Goal: Find contact information: Find contact information

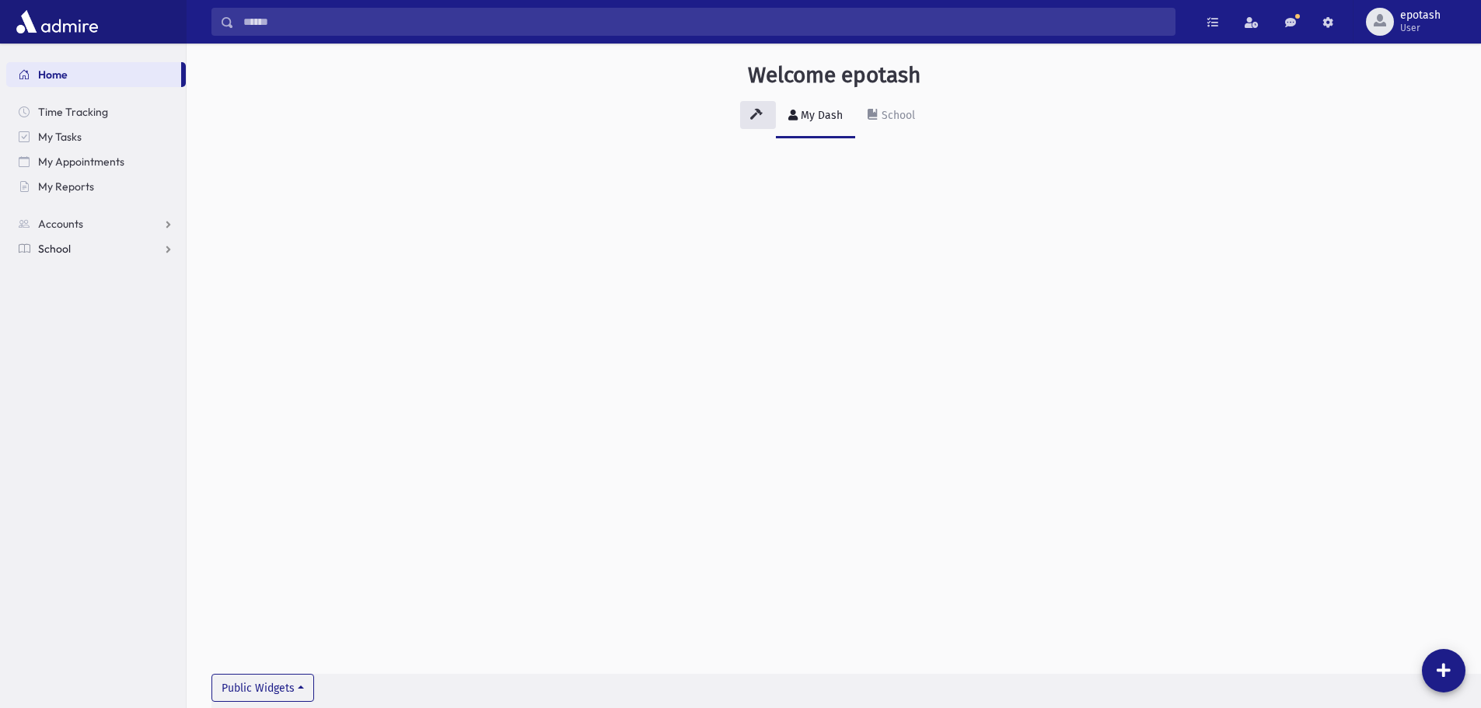
click at [110, 245] on link "School" at bounding box center [96, 248] width 180 height 25
click at [102, 269] on link "Students" at bounding box center [96, 273] width 180 height 25
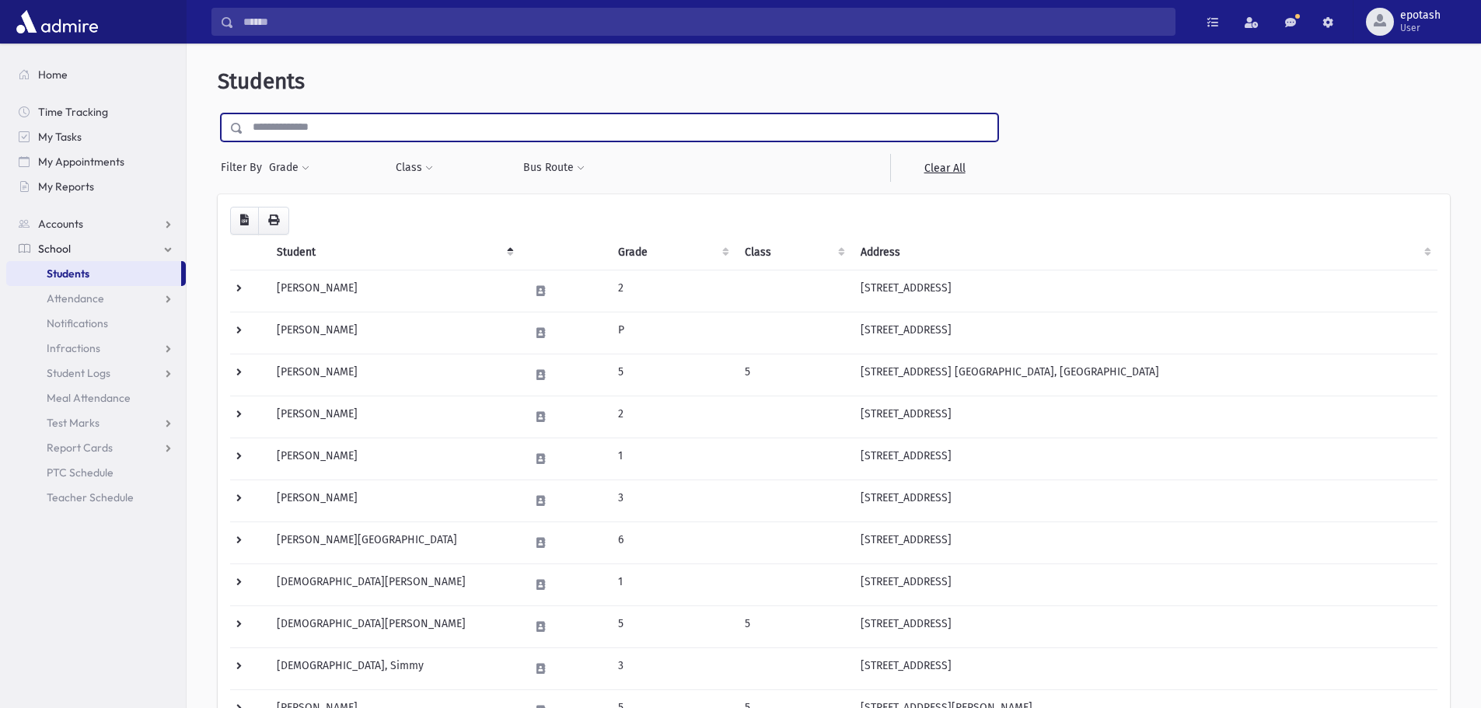
click at [340, 130] on input "text" at bounding box center [620, 127] width 754 height 28
type input "*****"
click at [218, 113] on input "submit" at bounding box center [240, 123] width 44 height 21
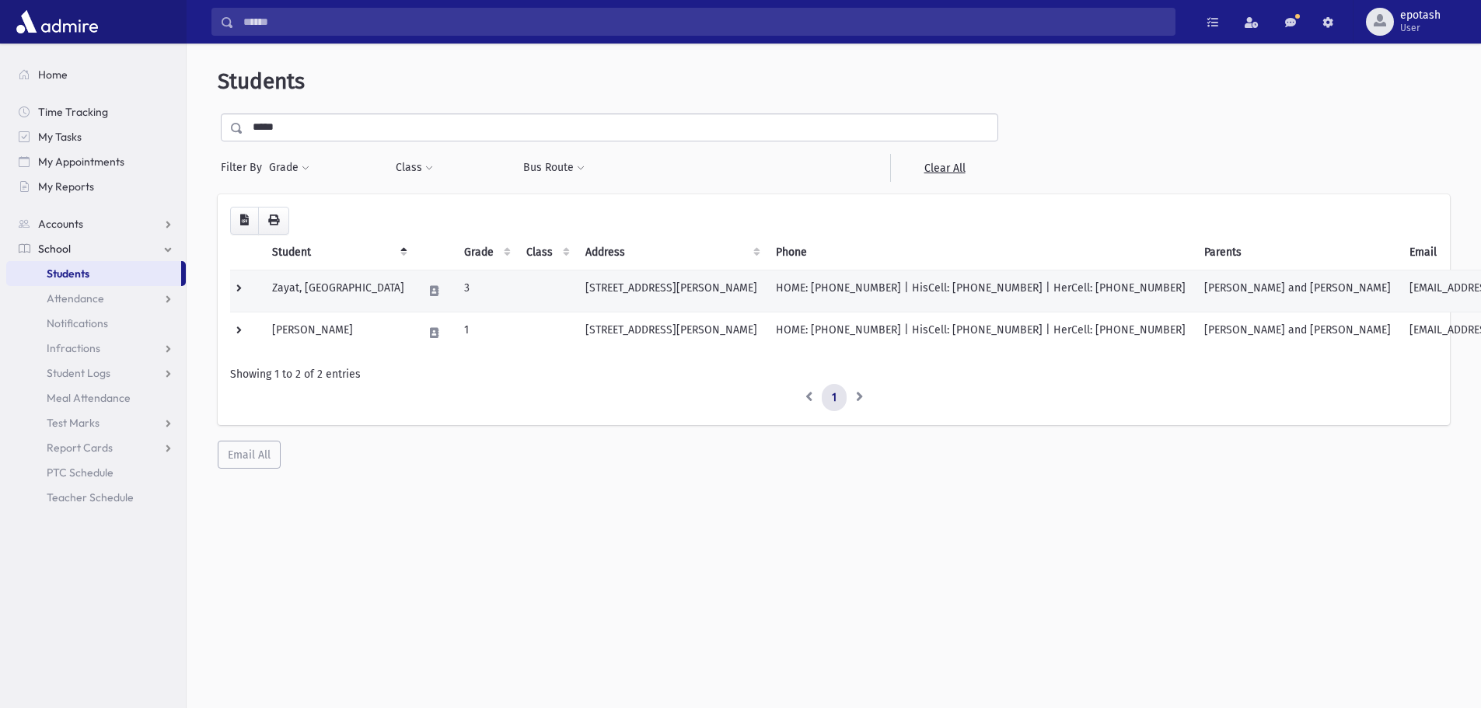
click at [700, 291] on td "7 Clarence Ave Long Branch, NJ 07740" at bounding box center [671, 291] width 190 height 42
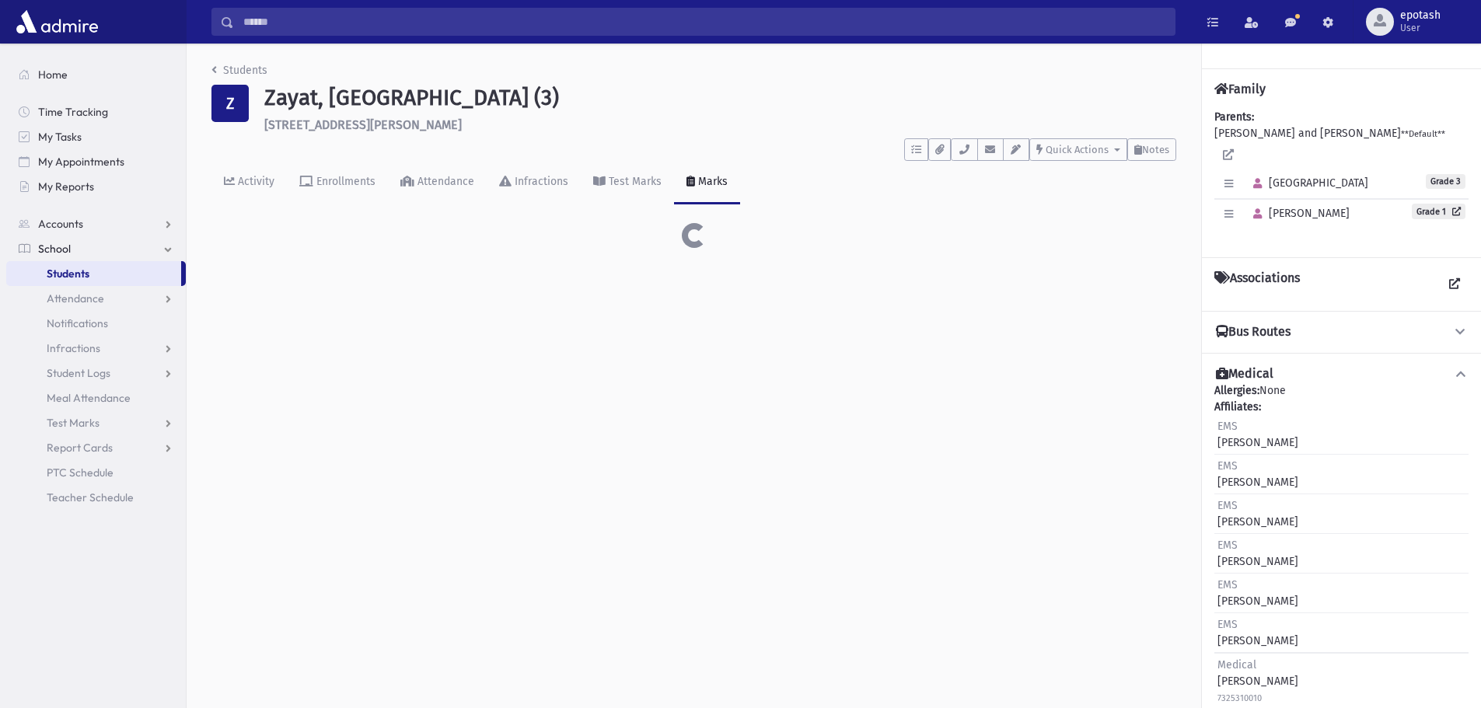
drag, startPoint x: 0, startPoint y: 0, endPoint x: 702, endPoint y: 291, distance: 760.0
click at [702, 291] on div "Students Z [GEOGRAPHIC_DATA], [GEOGRAPHIC_DATA] (3) [STREET_ADDRESS][PERSON_NAM…" at bounding box center [834, 376] width 1294 height 665
click at [787, 526] on div "Students Z [GEOGRAPHIC_DATA], [GEOGRAPHIC_DATA] (3) [STREET_ADDRESS][PERSON_NAM…" at bounding box center [834, 376] width 1294 height 665
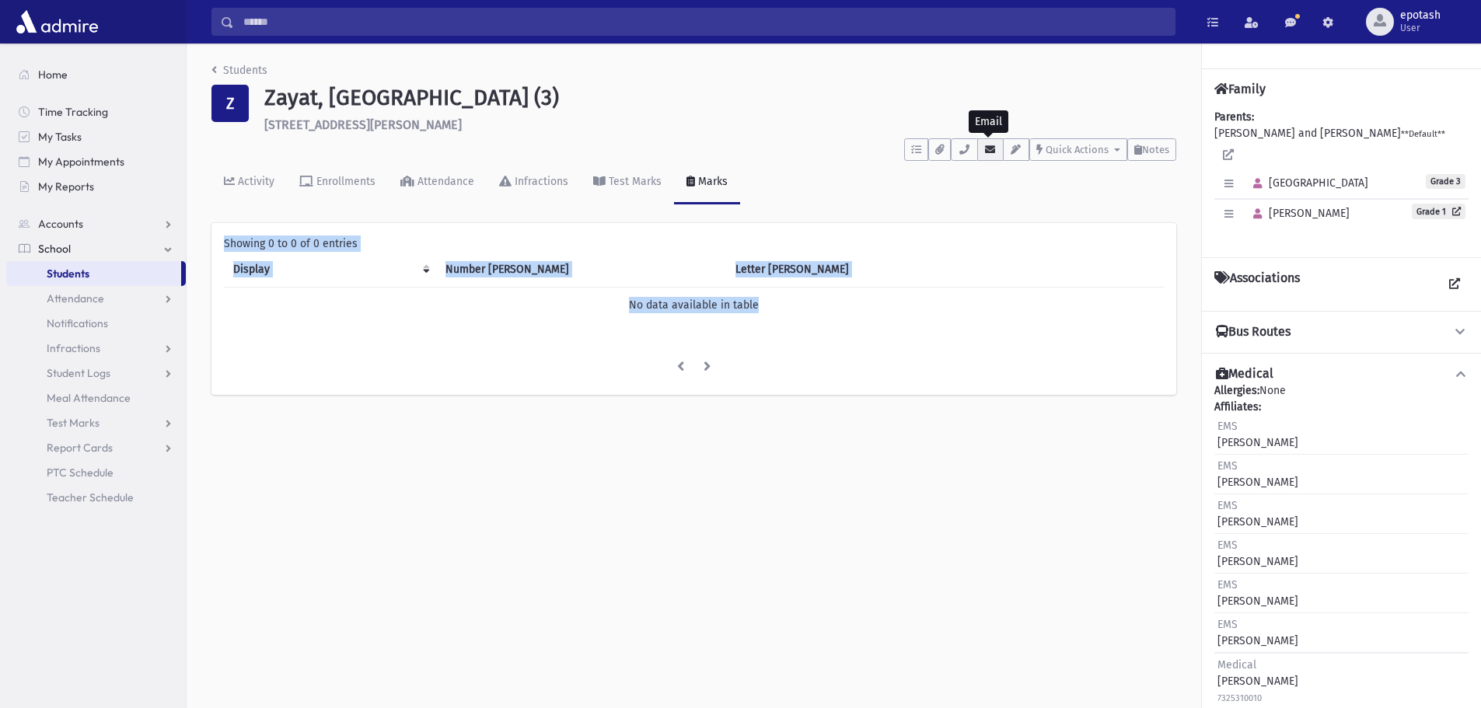
click at [991, 152] on icon "button" at bounding box center [990, 150] width 12 height 10
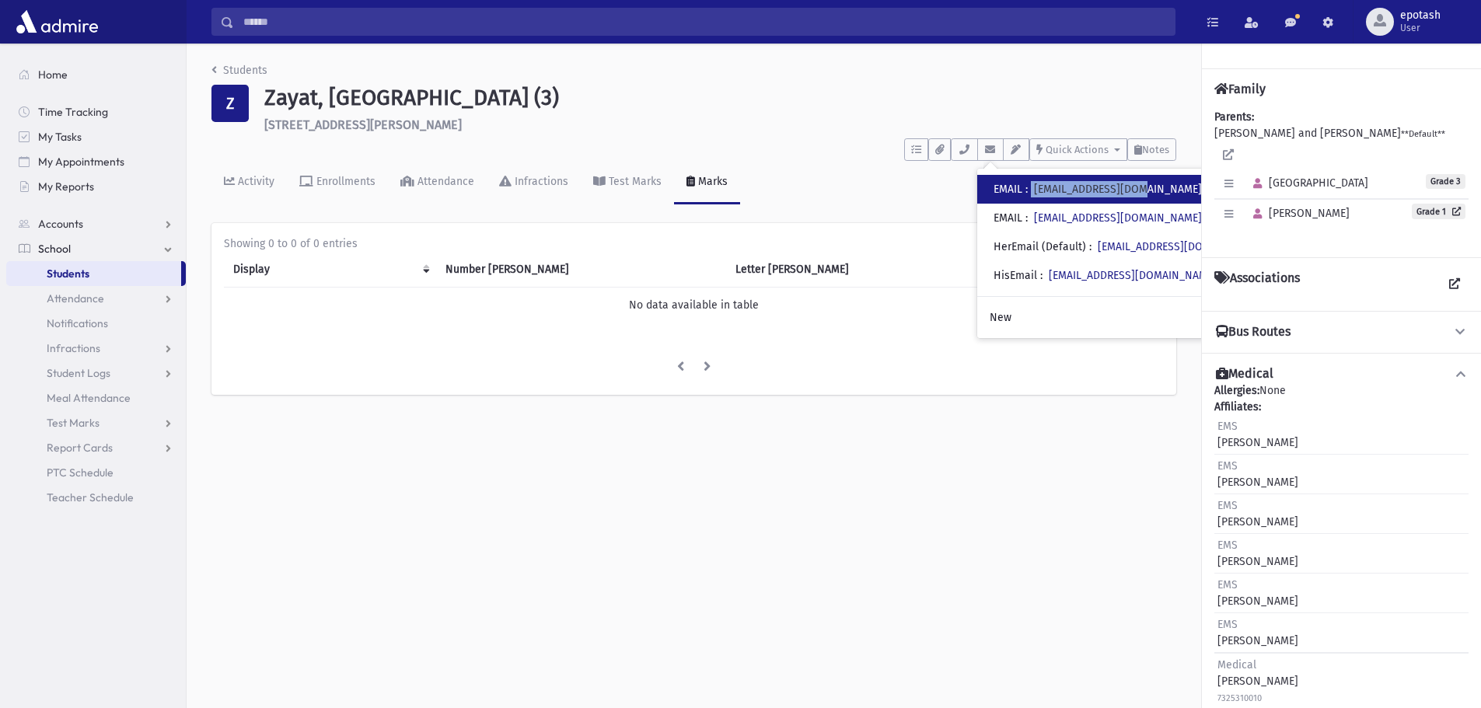
drag, startPoint x: 1158, startPoint y: 190, endPoint x: 1036, endPoint y: 186, distance: 122.1
click at [1036, 186] on div "• EMAIL : jackzayat@gmail.com" at bounding box center [1127, 189] width 301 height 29
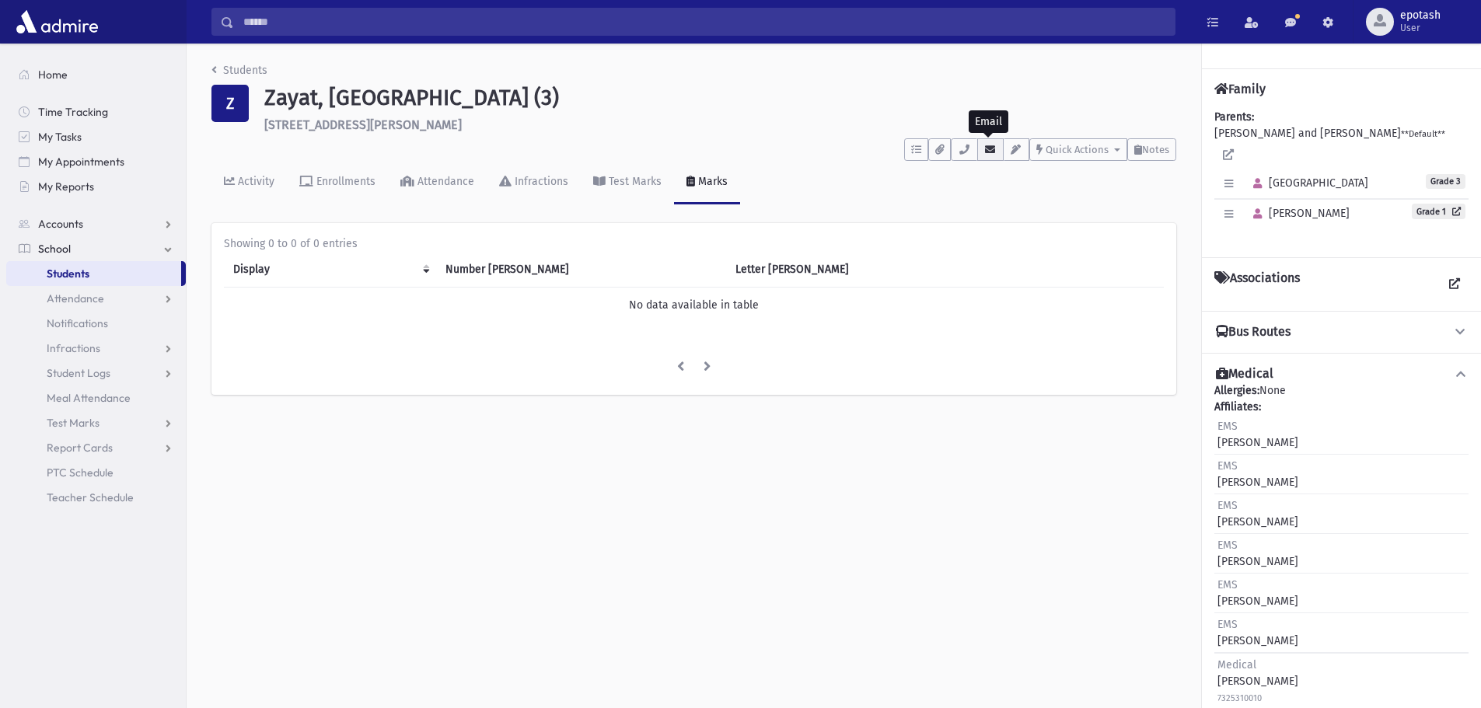
click at [988, 152] on icon "button" at bounding box center [990, 150] width 12 height 10
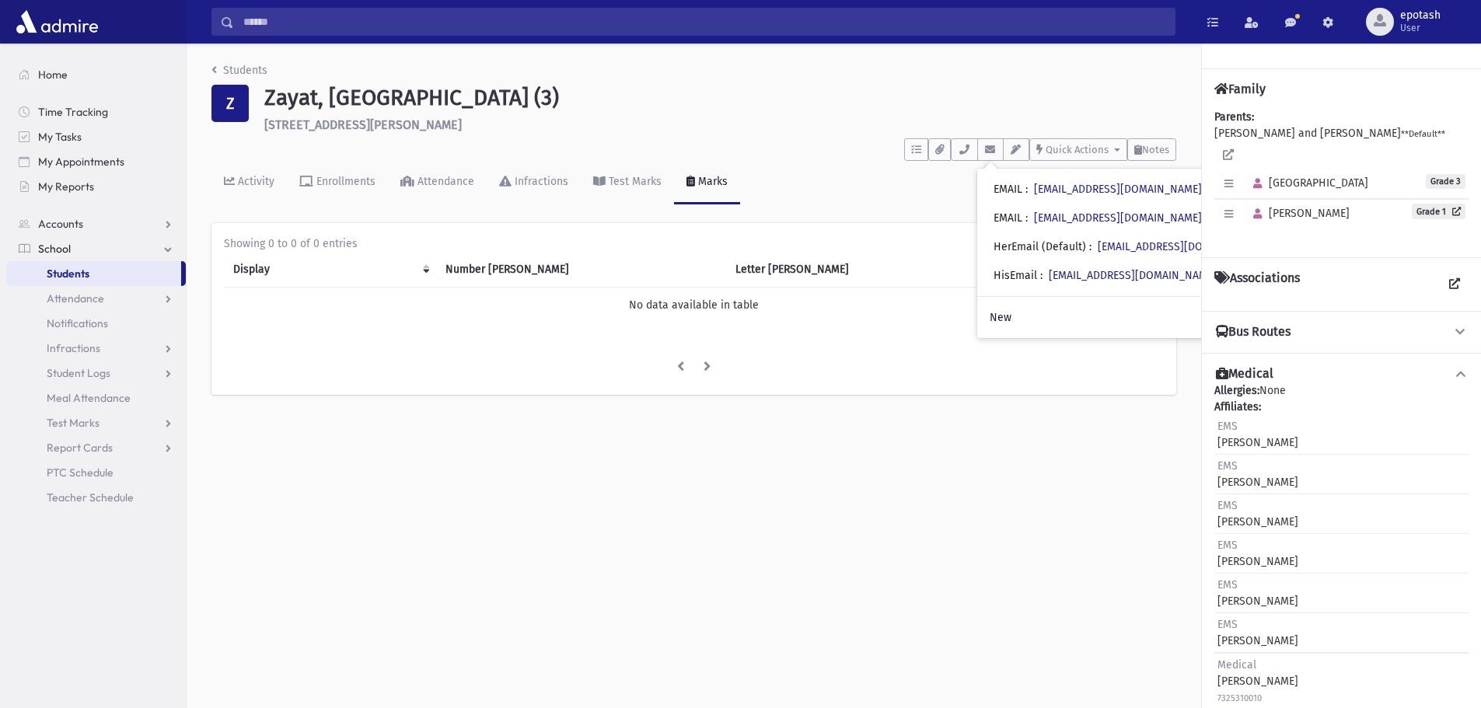
click at [1150, 188] on div "• EMAIL : jackzayat@gmail.com" at bounding box center [1127, 189] width 301 height 29
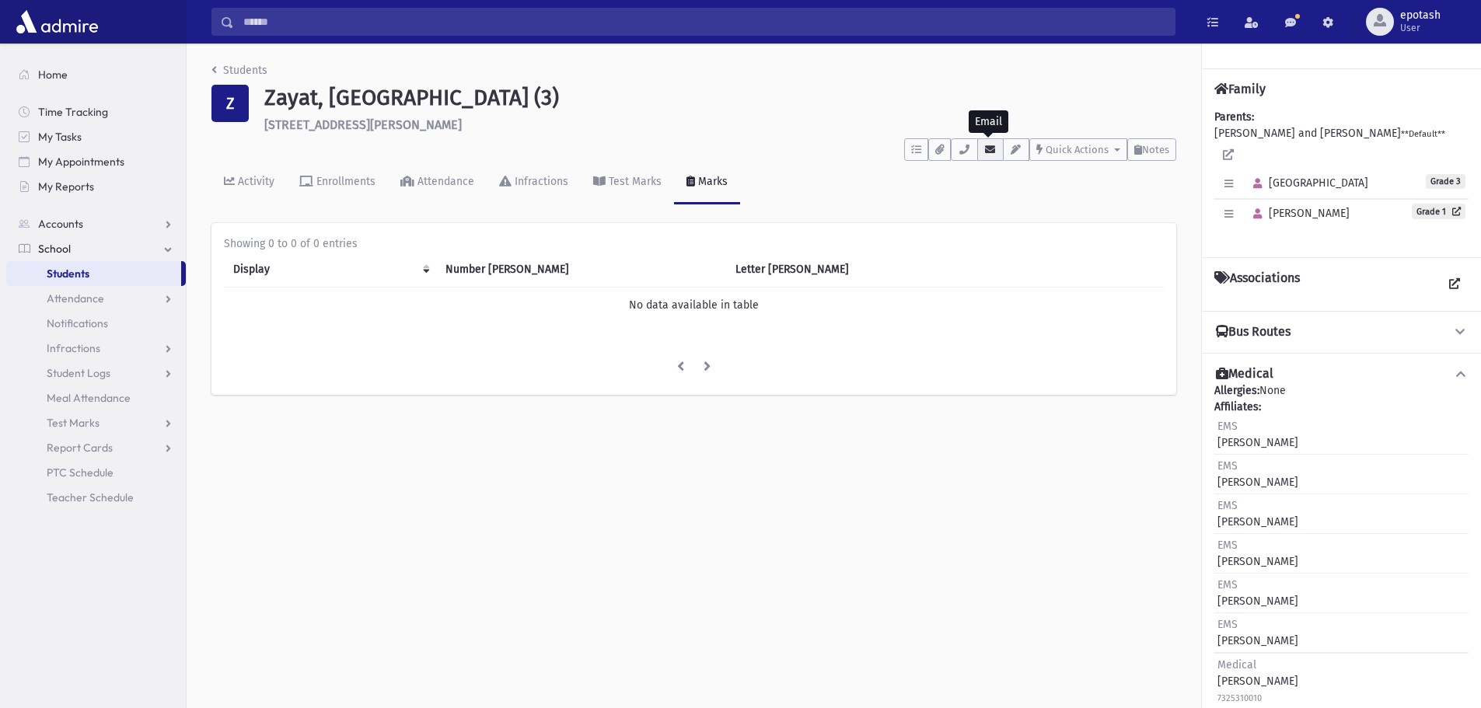
click at [985, 148] on icon "button" at bounding box center [990, 150] width 12 height 10
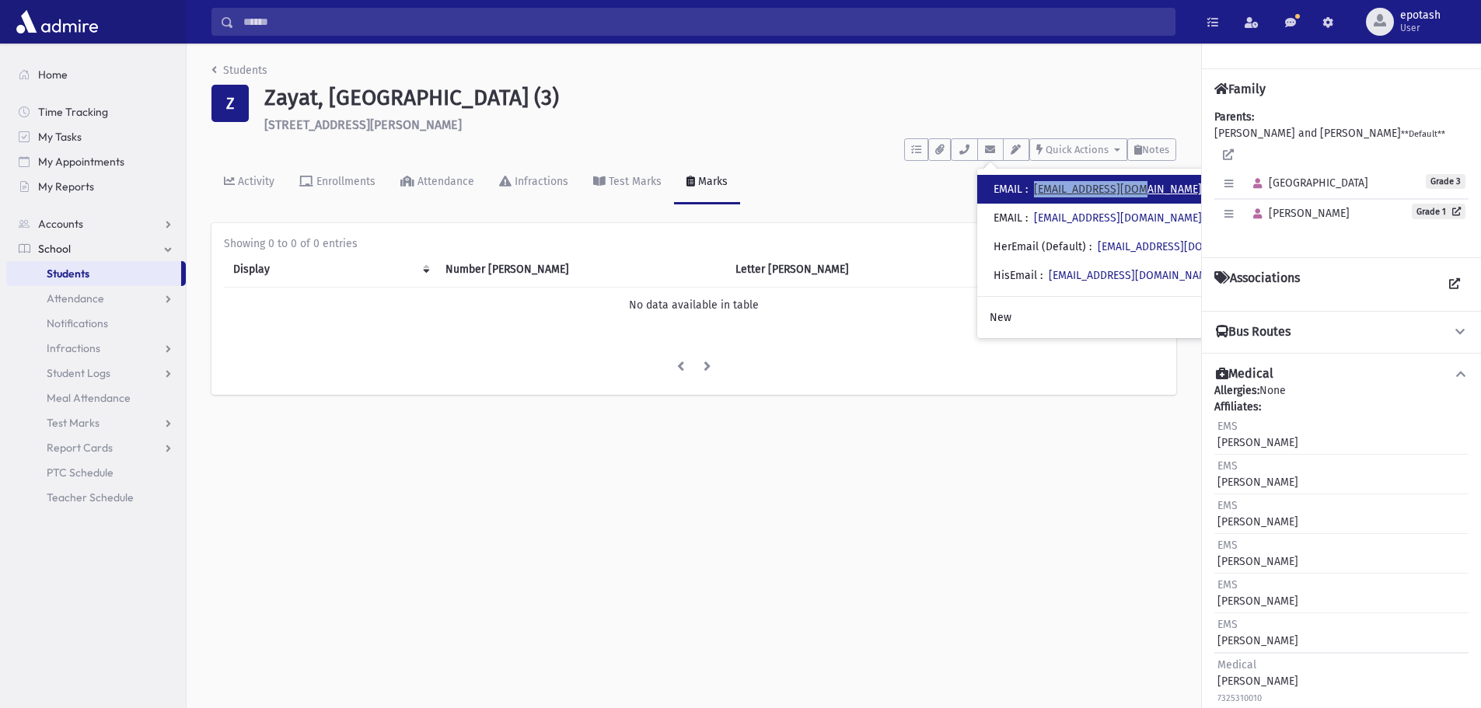
drag, startPoint x: 1151, startPoint y: 187, endPoint x: 1038, endPoint y: 184, distance: 112.7
click at [1038, 184] on div "• EMAIL : jackzayat@gmail.com" at bounding box center [1127, 189] width 301 height 29
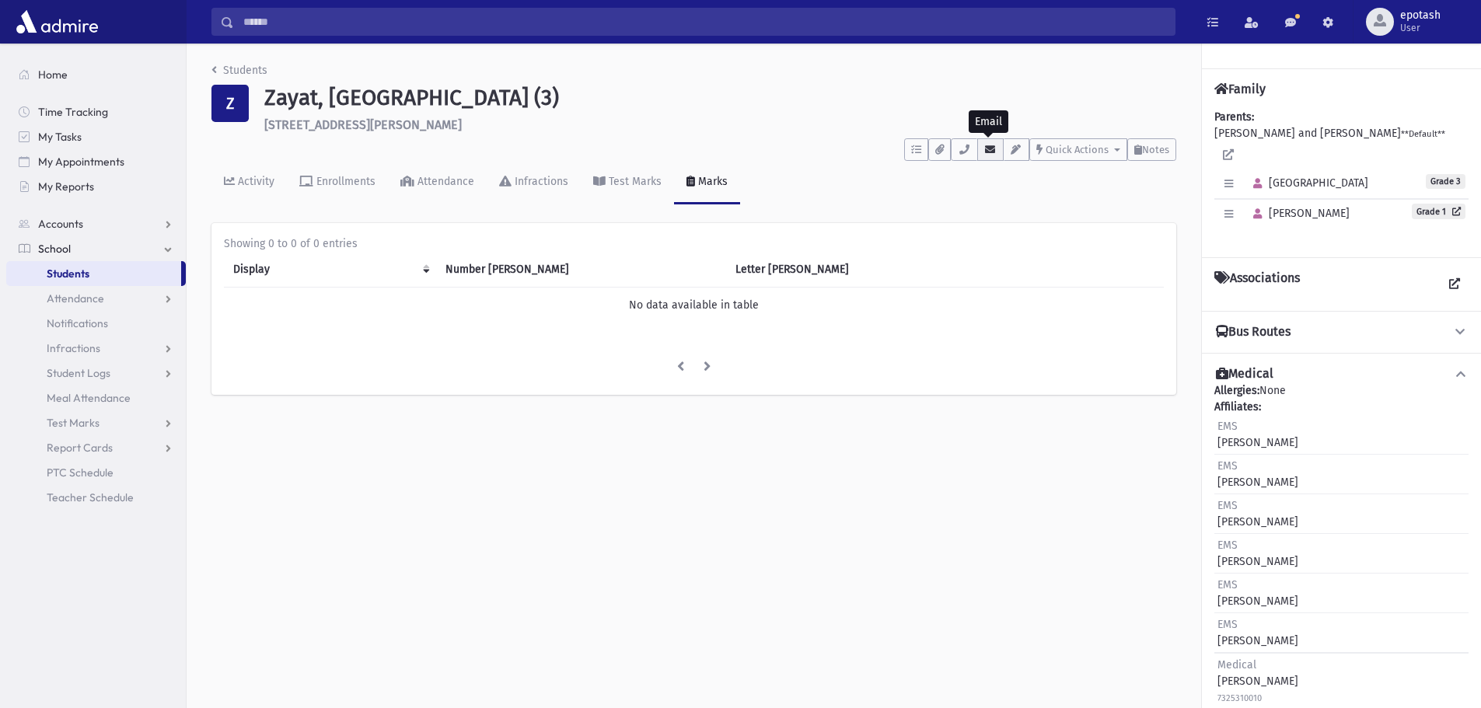
click at [986, 148] on icon "button" at bounding box center [990, 150] width 12 height 10
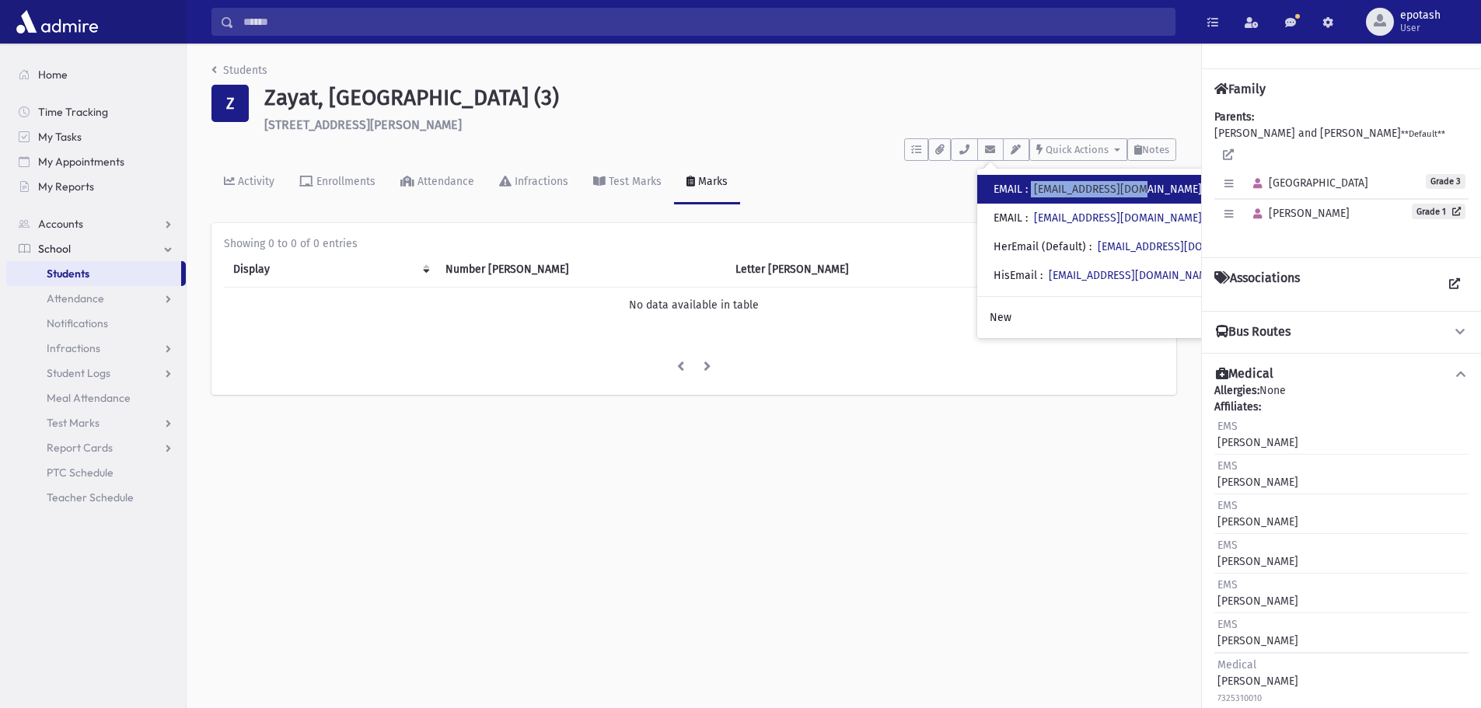
copy div "jackzayat@gmail.com"
drag, startPoint x: 1031, startPoint y: 188, endPoint x: 1146, endPoint y: 182, distance: 115.2
click at [1146, 182] on div "• EMAIL : jackzayat@gmail.com" at bounding box center [1127, 189] width 301 height 29
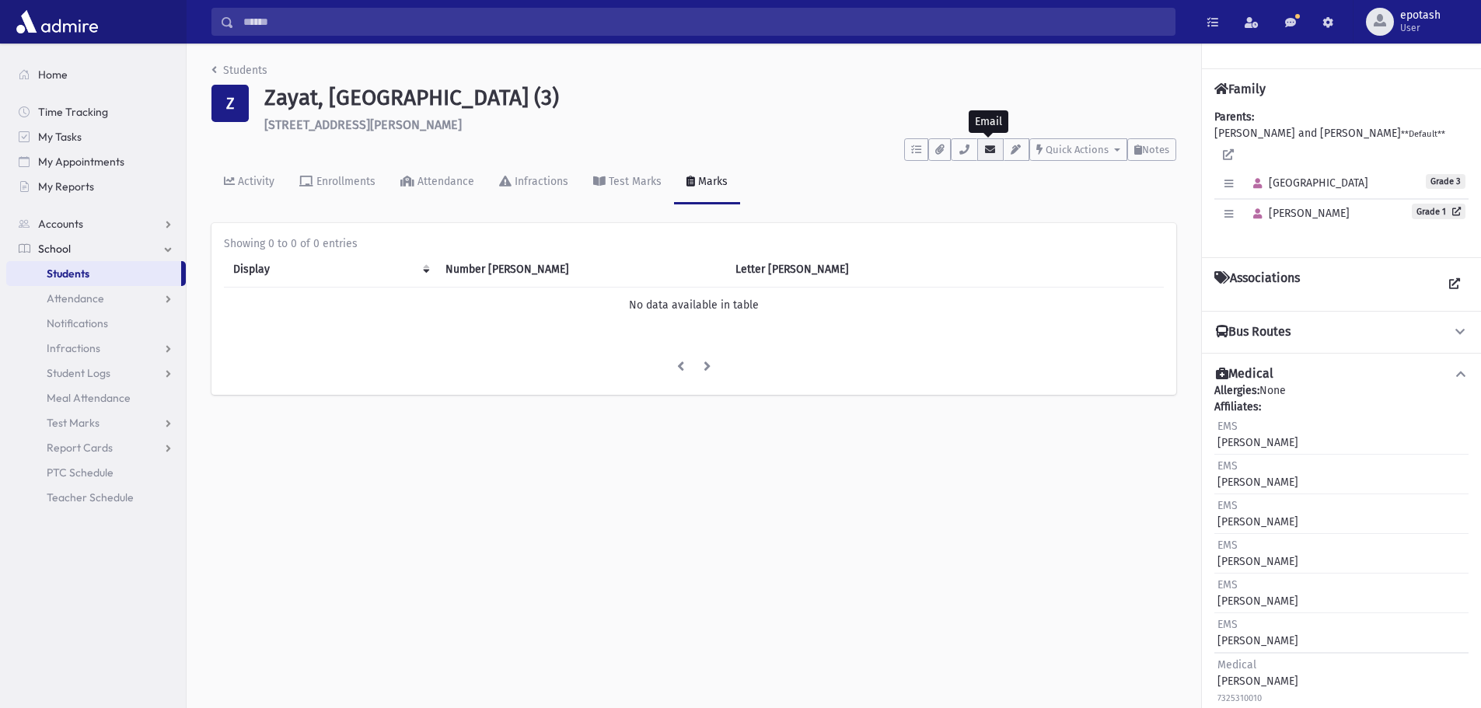
click at [984, 153] on icon "button" at bounding box center [990, 150] width 12 height 10
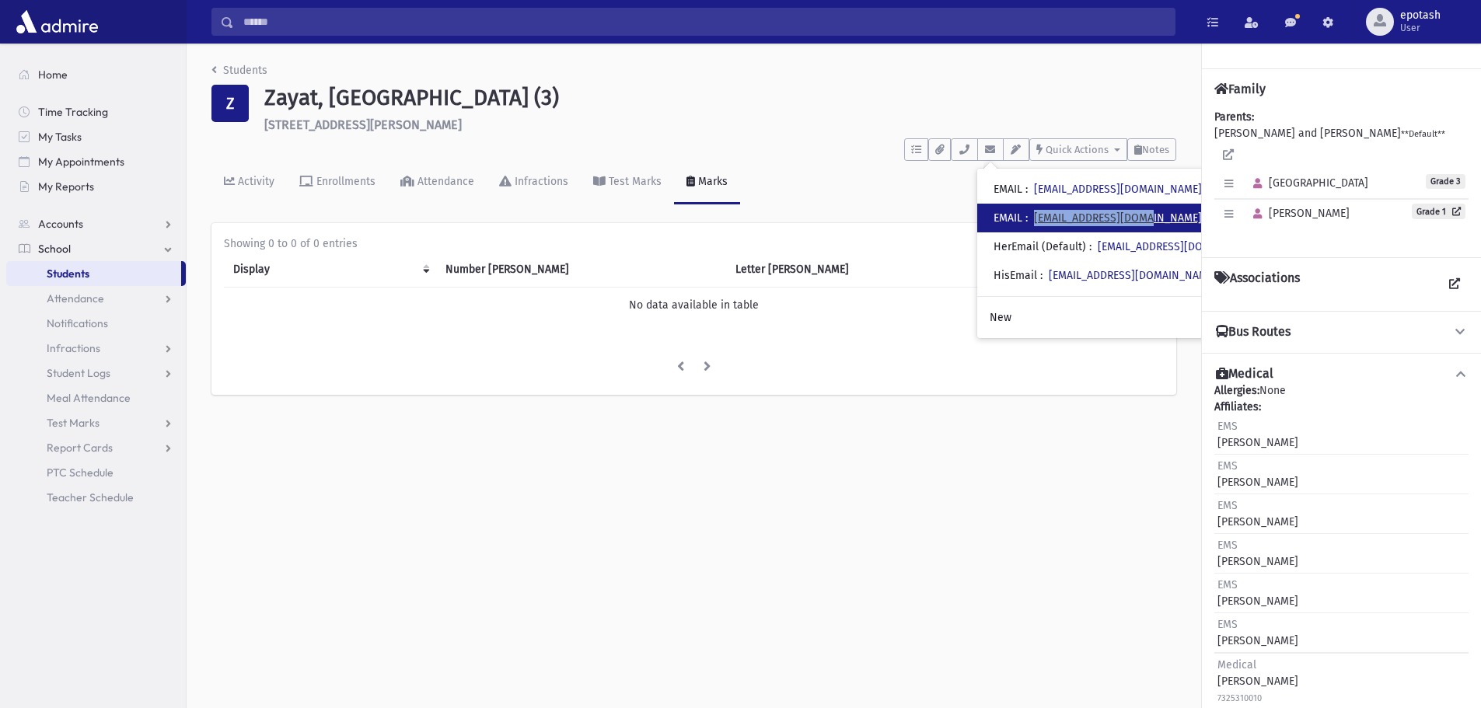
copy link "Susanzayat@gmail.com"
drag, startPoint x: 1174, startPoint y: 222, endPoint x: 1039, endPoint y: 215, distance: 135.4
click at [1039, 215] on div "• EMAIL : Susanzayat@gmail.com" at bounding box center [1127, 218] width 301 height 29
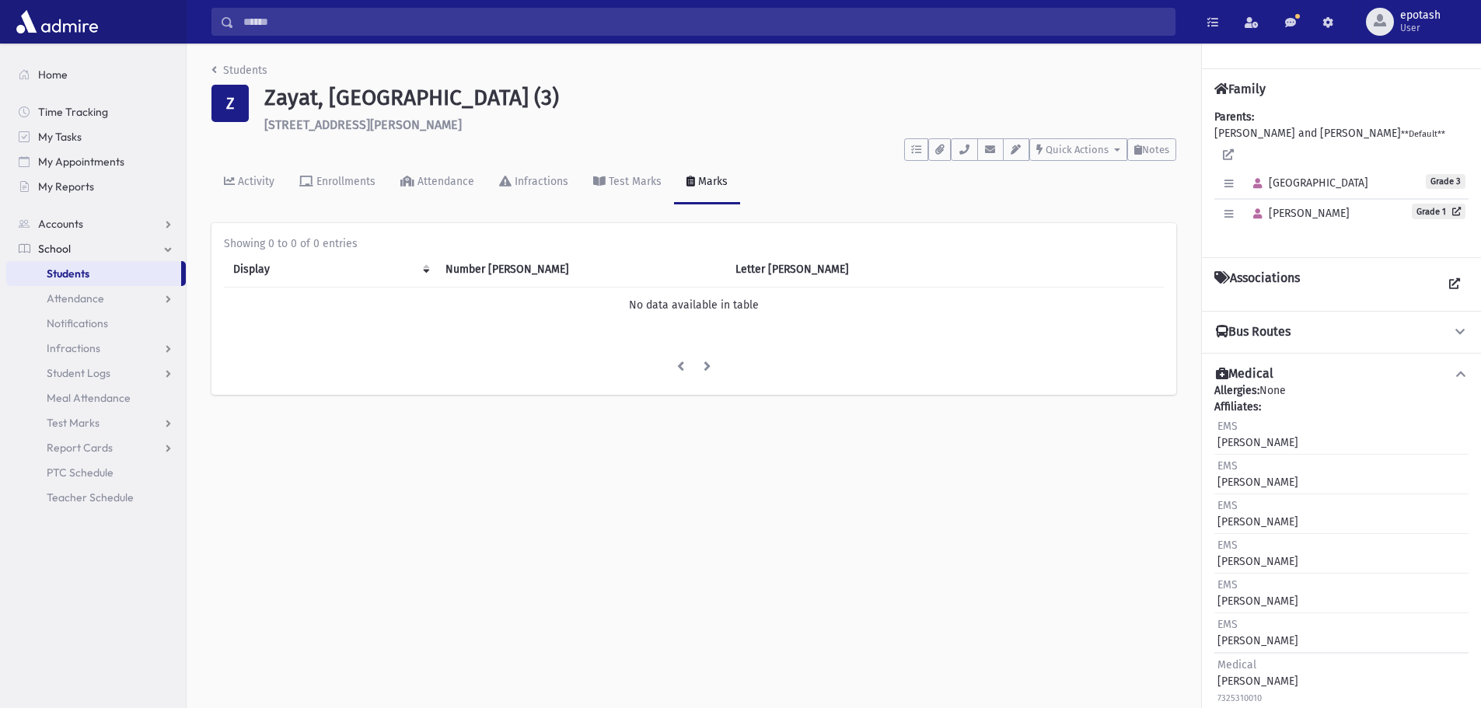
click at [127, 268] on link "Students" at bounding box center [93, 273] width 175 height 25
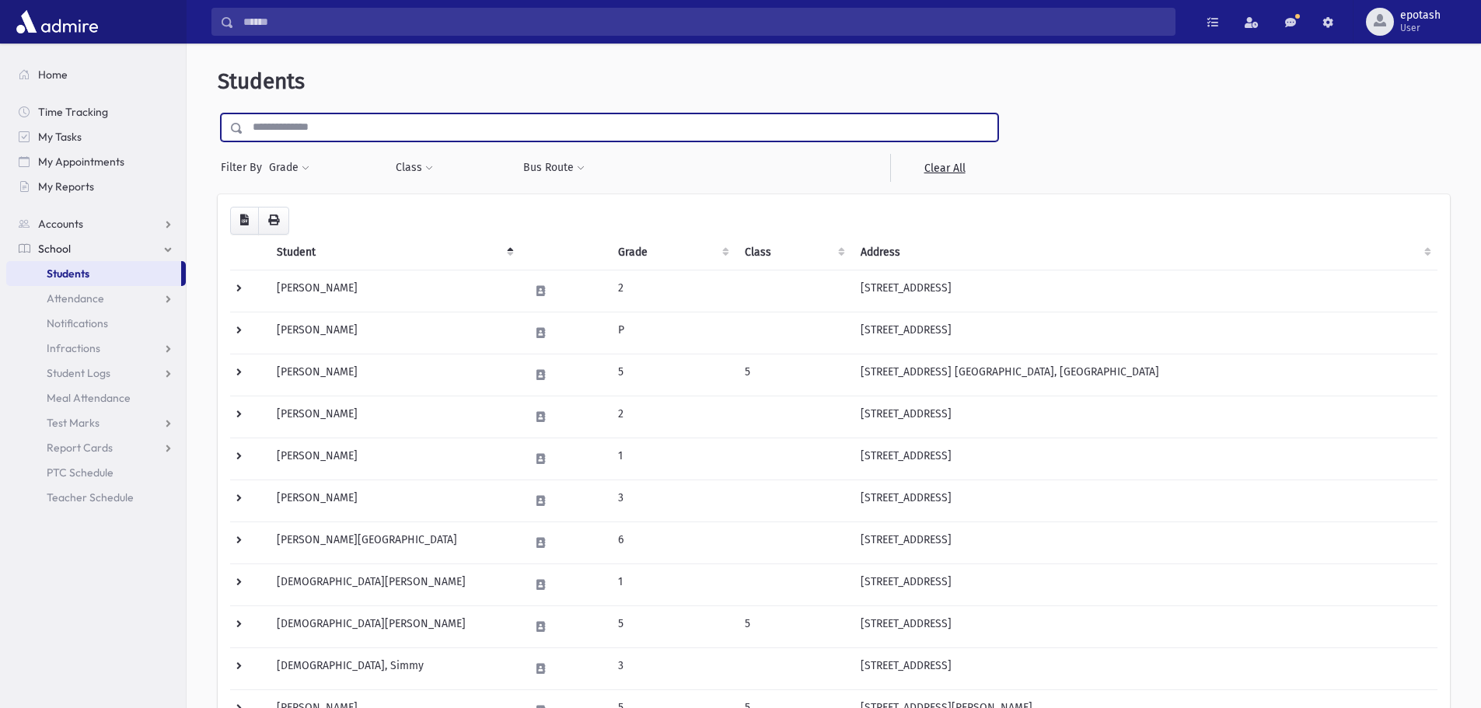
drag, startPoint x: 328, startPoint y: 129, endPoint x: 338, endPoint y: 129, distance: 10.1
click at [328, 129] on input "text" at bounding box center [620, 127] width 754 height 28
type input "*****"
click at [218, 113] on input "submit" at bounding box center [240, 123] width 44 height 21
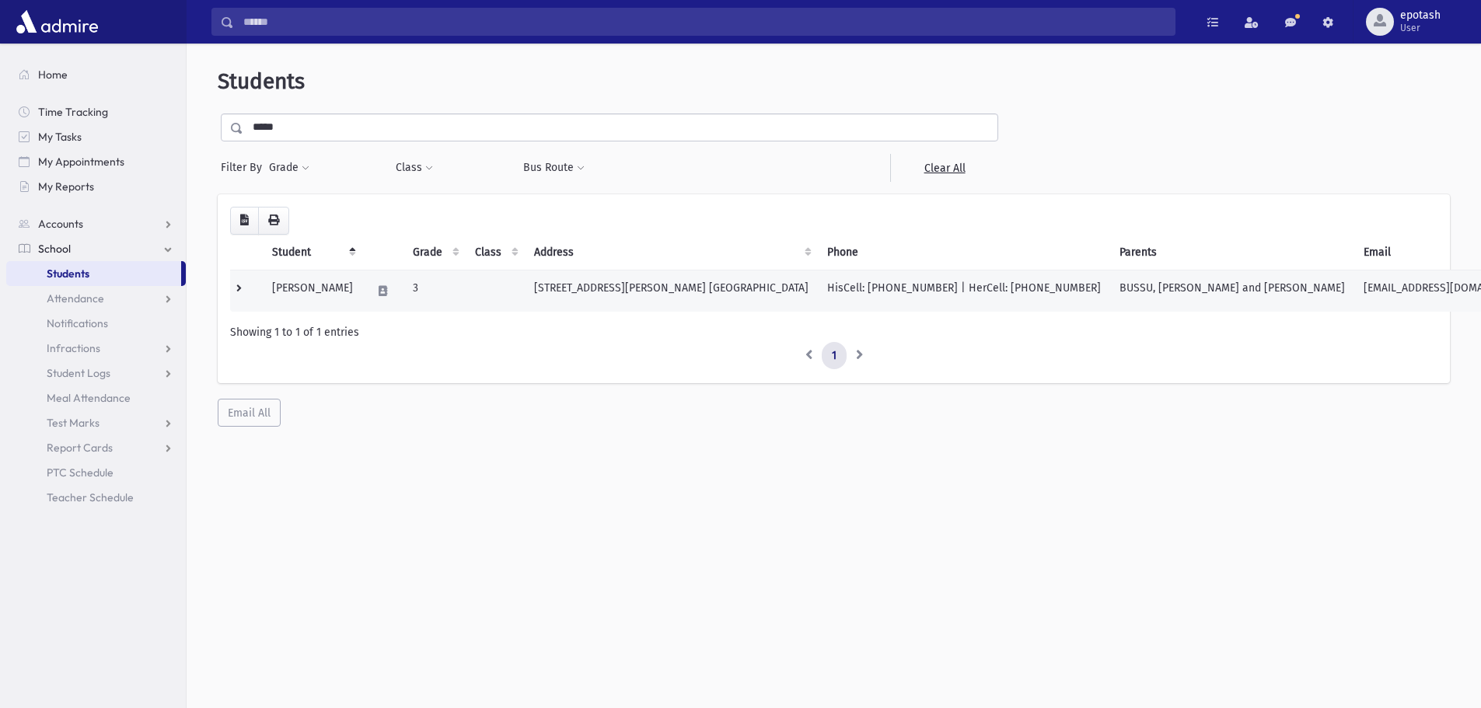
click at [1110, 295] on td "BUSSU, [PERSON_NAME] and [PERSON_NAME]" at bounding box center [1232, 291] width 244 height 42
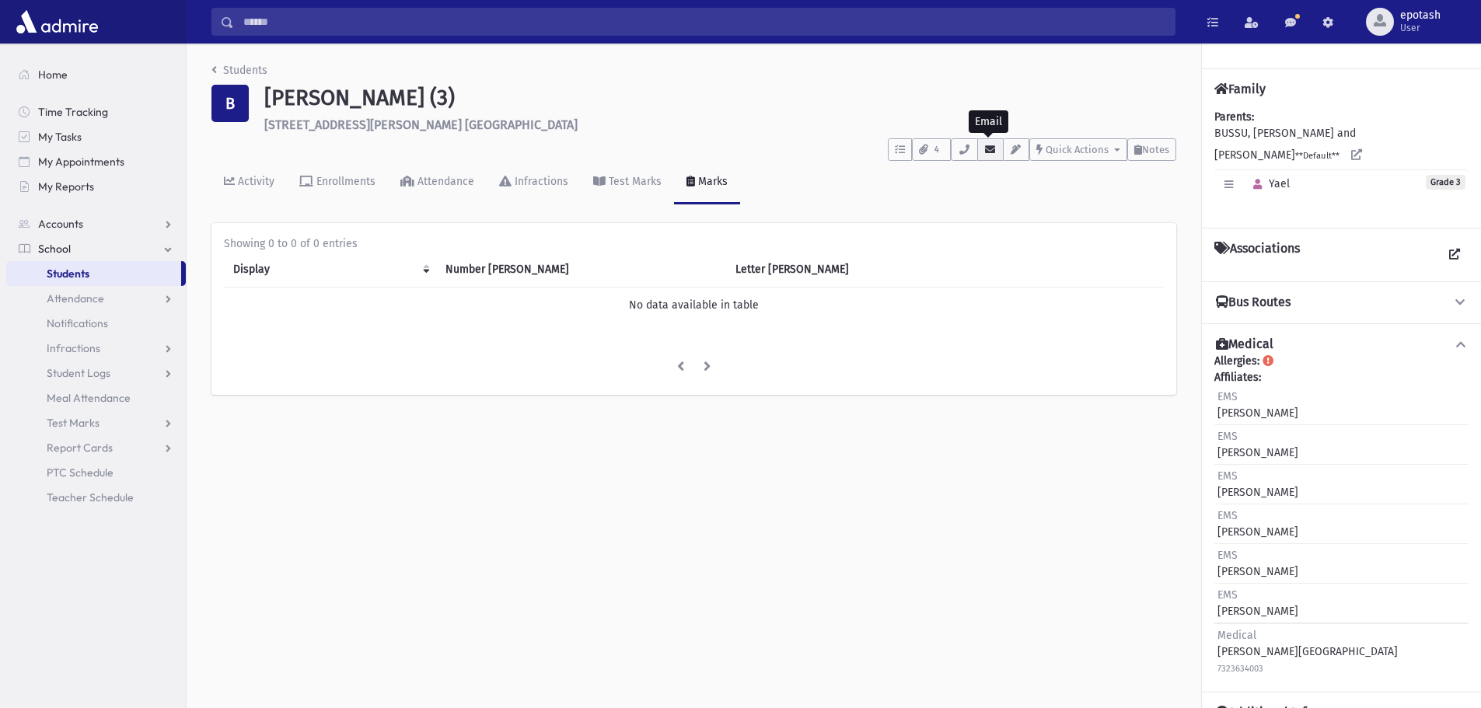
click at [992, 155] on button "button" at bounding box center [990, 149] width 26 height 23
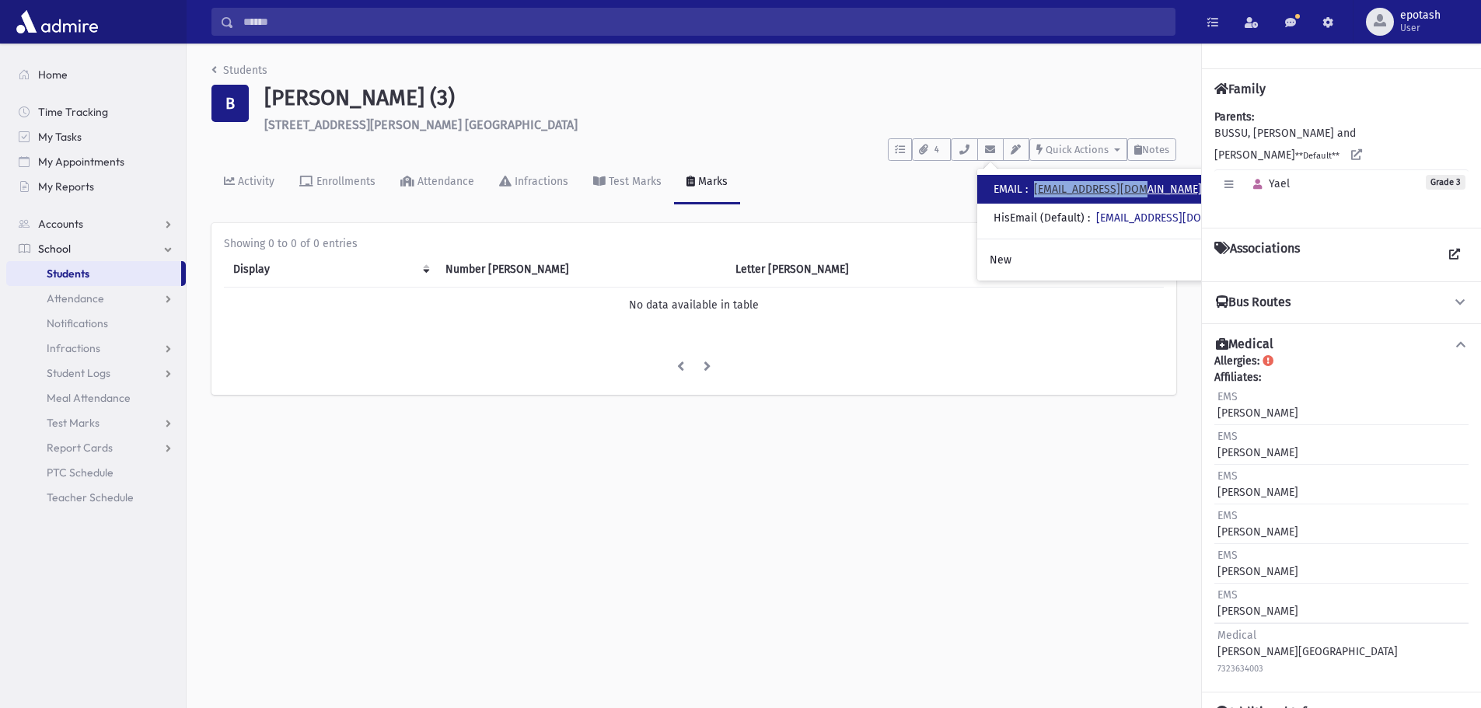
copy link "[EMAIL_ADDRESS][DOMAIN_NAME]"
drag, startPoint x: 1181, startPoint y: 186, endPoint x: 1040, endPoint y: 189, distance: 140.7
click at [1040, 189] on div "• EMAIL : ninac0705@gmail.com" at bounding box center [1126, 189] width 299 height 29
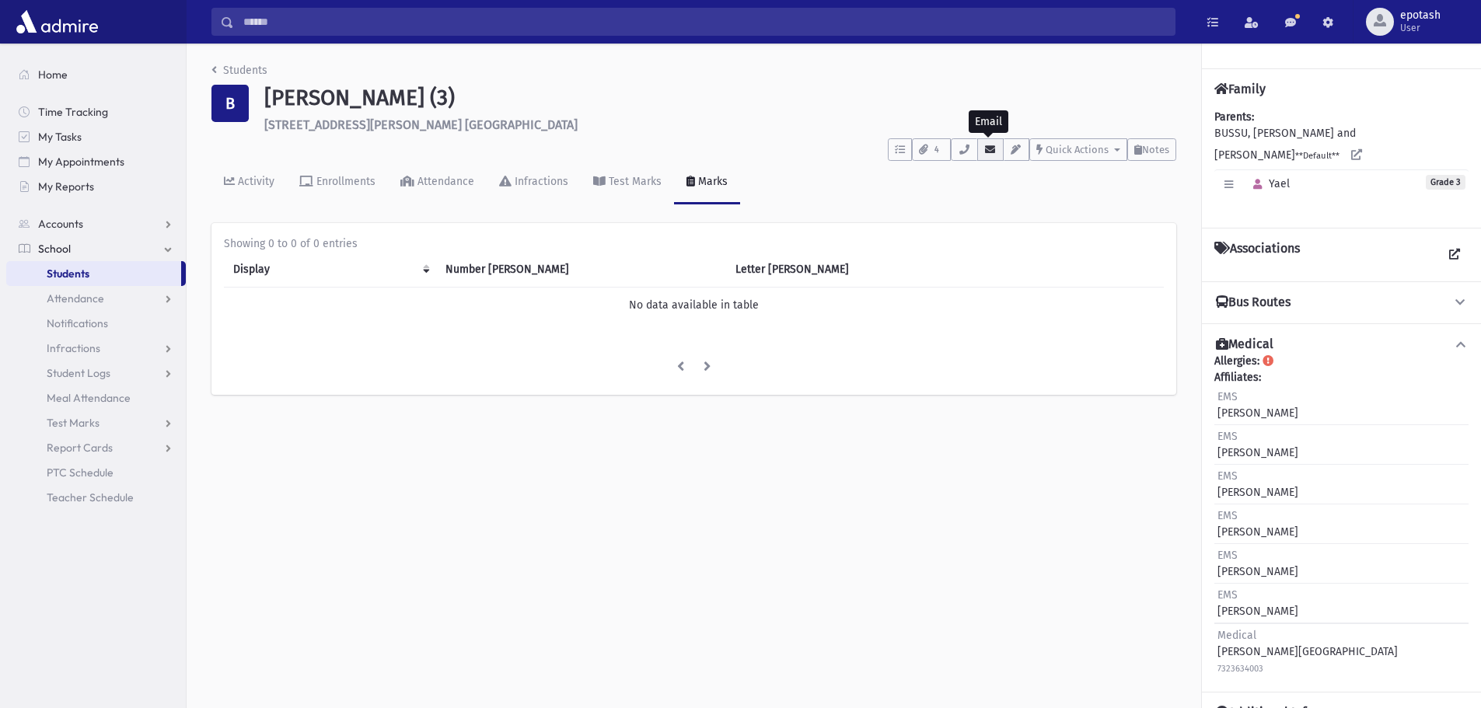
click at [986, 155] on button "button" at bounding box center [990, 149] width 26 height 23
click at [225, 72] on link "Students" at bounding box center [239, 70] width 56 height 13
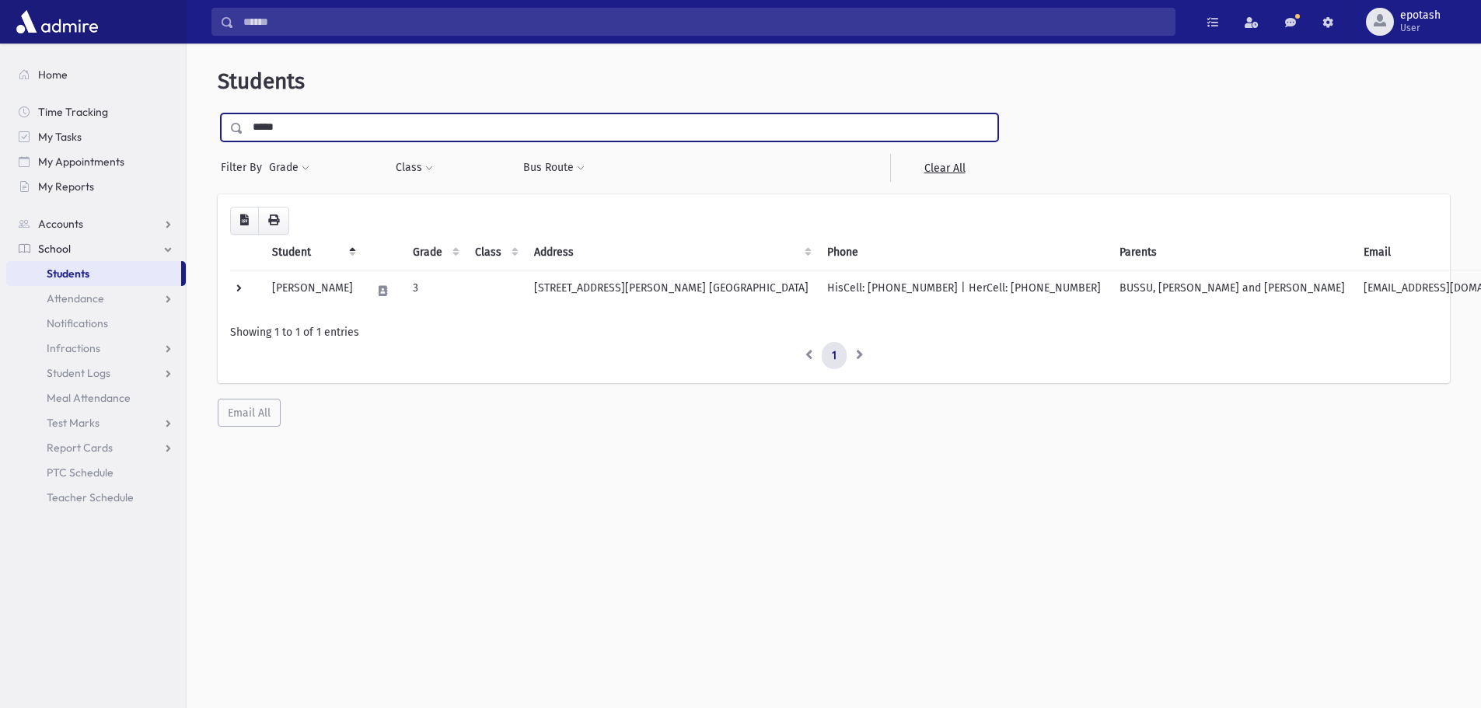
drag, startPoint x: 359, startPoint y: 132, endPoint x: 216, endPoint y: 126, distance: 143.2
click at [217, 126] on div "Students ***** Filter By Grade * * * * * * * * * Filter Class ********* * * * *…" at bounding box center [834, 248] width 1282 height 396
type input "*******"
click at [218, 113] on input "submit" at bounding box center [240, 123] width 44 height 21
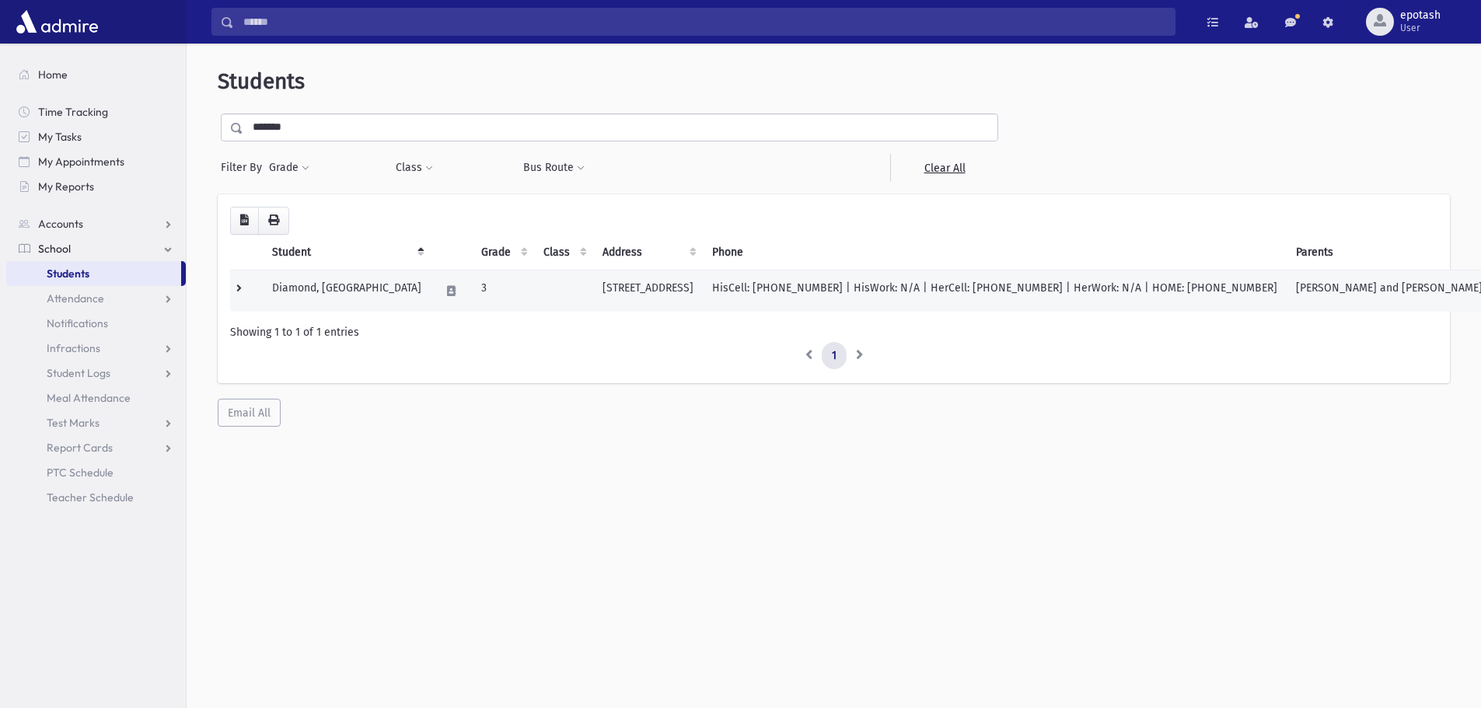
click at [640, 299] on td "[STREET_ADDRESS]" at bounding box center [648, 291] width 110 height 42
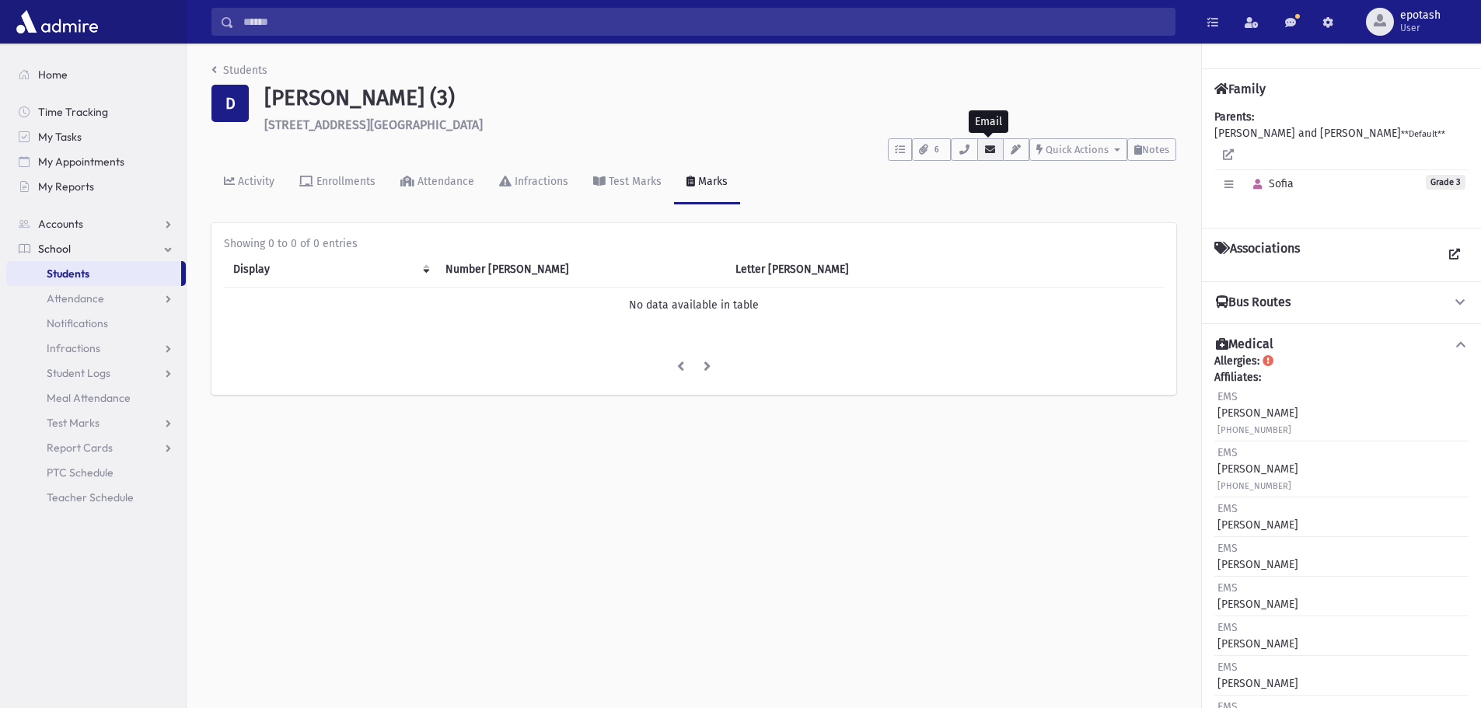
click at [986, 152] on icon "button" at bounding box center [990, 150] width 12 height 10
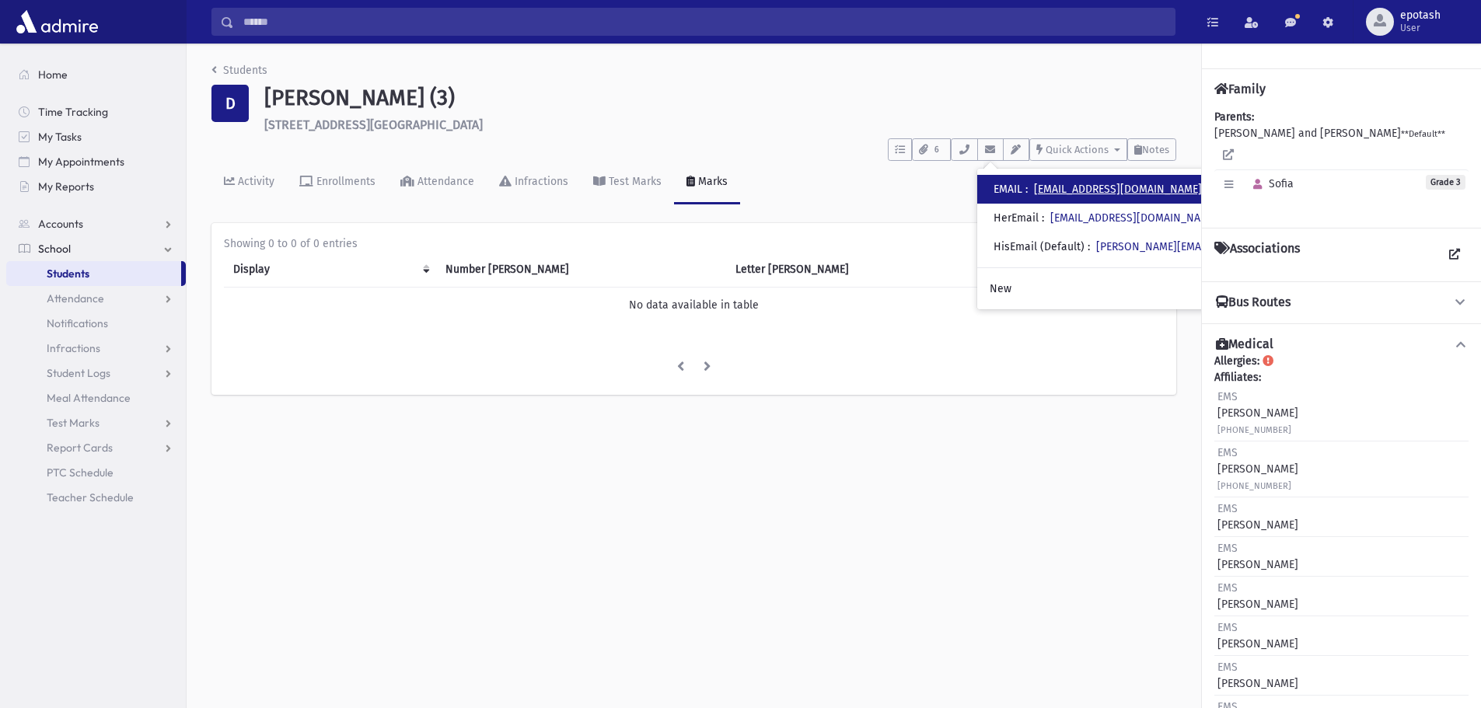
drag, startPoint x: 1172, startPoint y: 191, endPoint x: 1111, endPoint y: 189, distance: 61.4
click at [220, 67] on link "Students" at bounding box center [239, 70] width 56 height 13
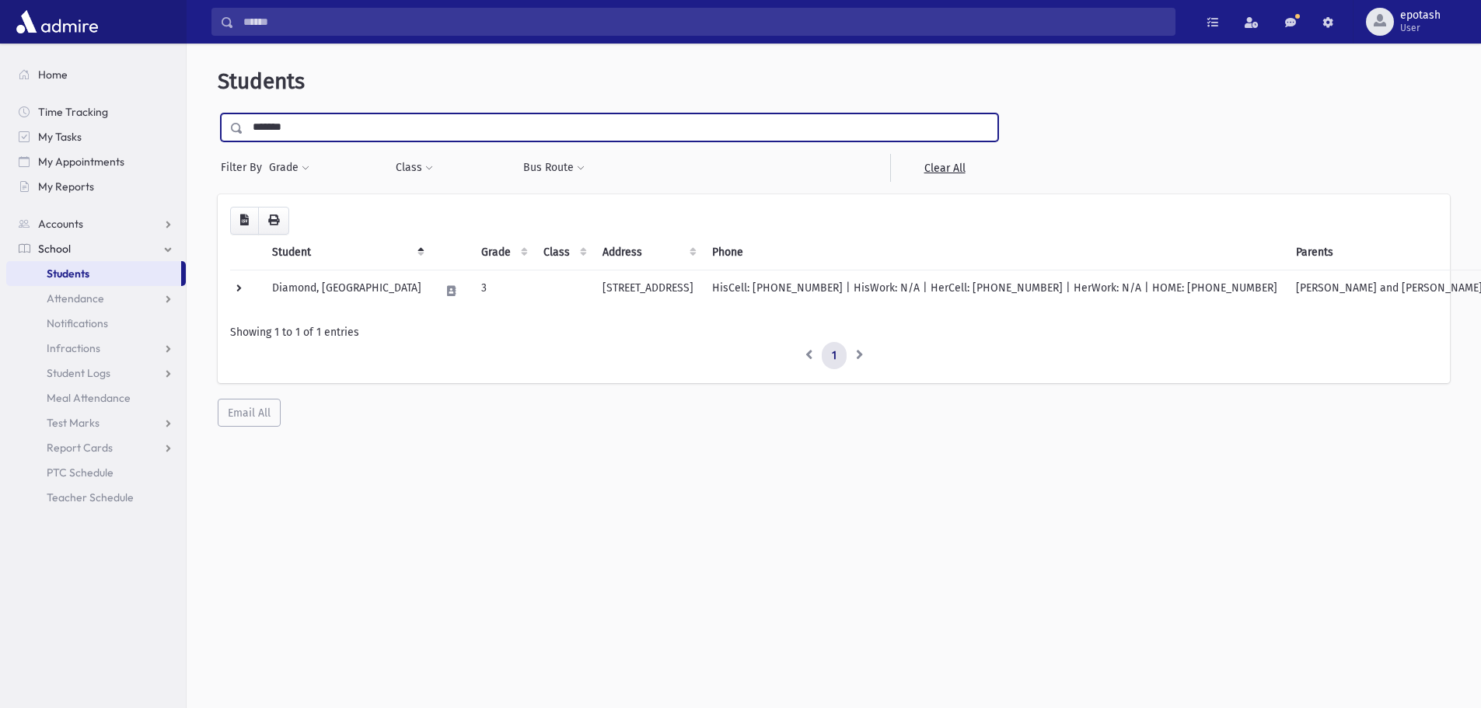
drag, startPoint x: 448, startPoint y: 124, endPoint x: 218, endPoint y: 107, distance: 230.7
click at [218, 107] on div "Students ******* Filter By Grade * * * * * * * * * Filter Class ********* * * *…" at bounding box center [834, 248] width 1282 height 396
type input "******"
click at [218, 113] on input "submit" at bounding box center [240, 123] width 44 height 21
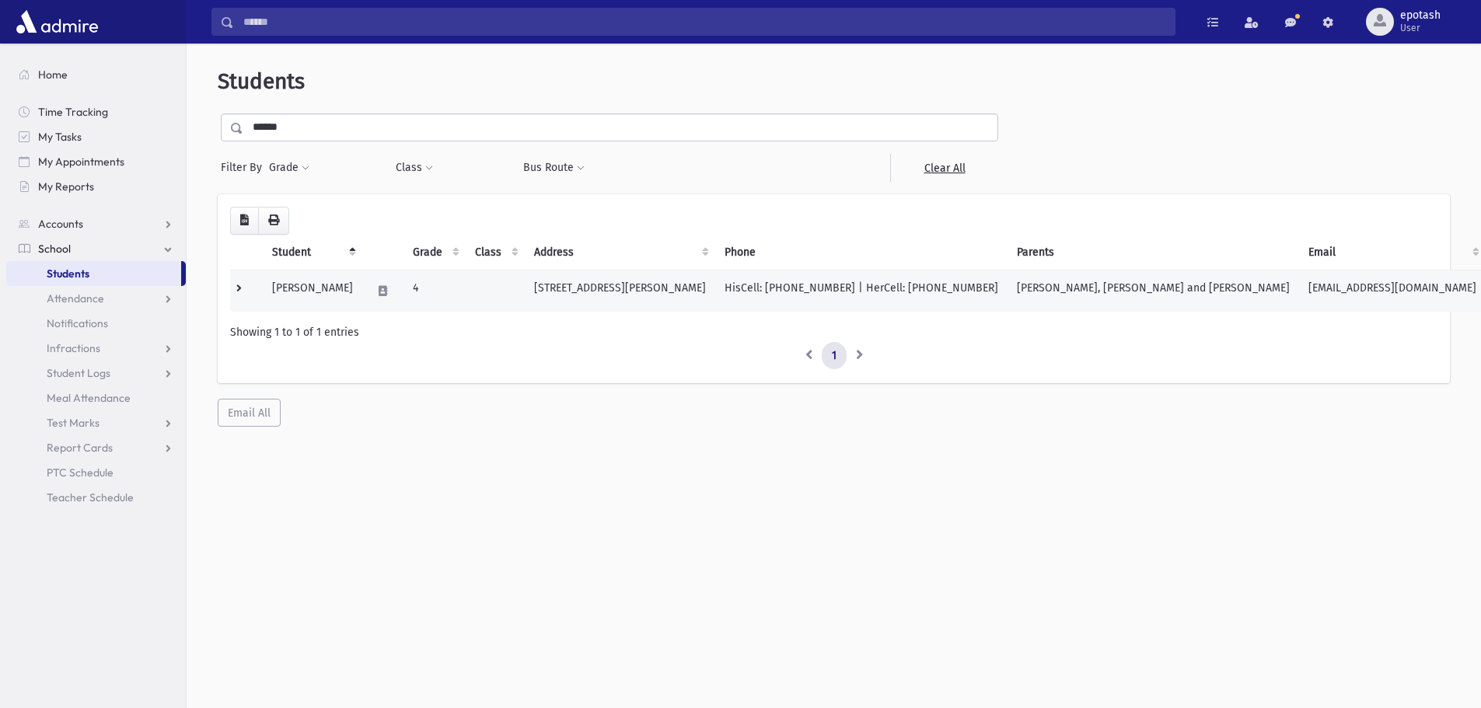
click at [1109, 297] on td "[PERSON_NAME], [PERSON_NAME] and [PERSON_NAME]" at bounding box center [1152, 291] width 291 height 42
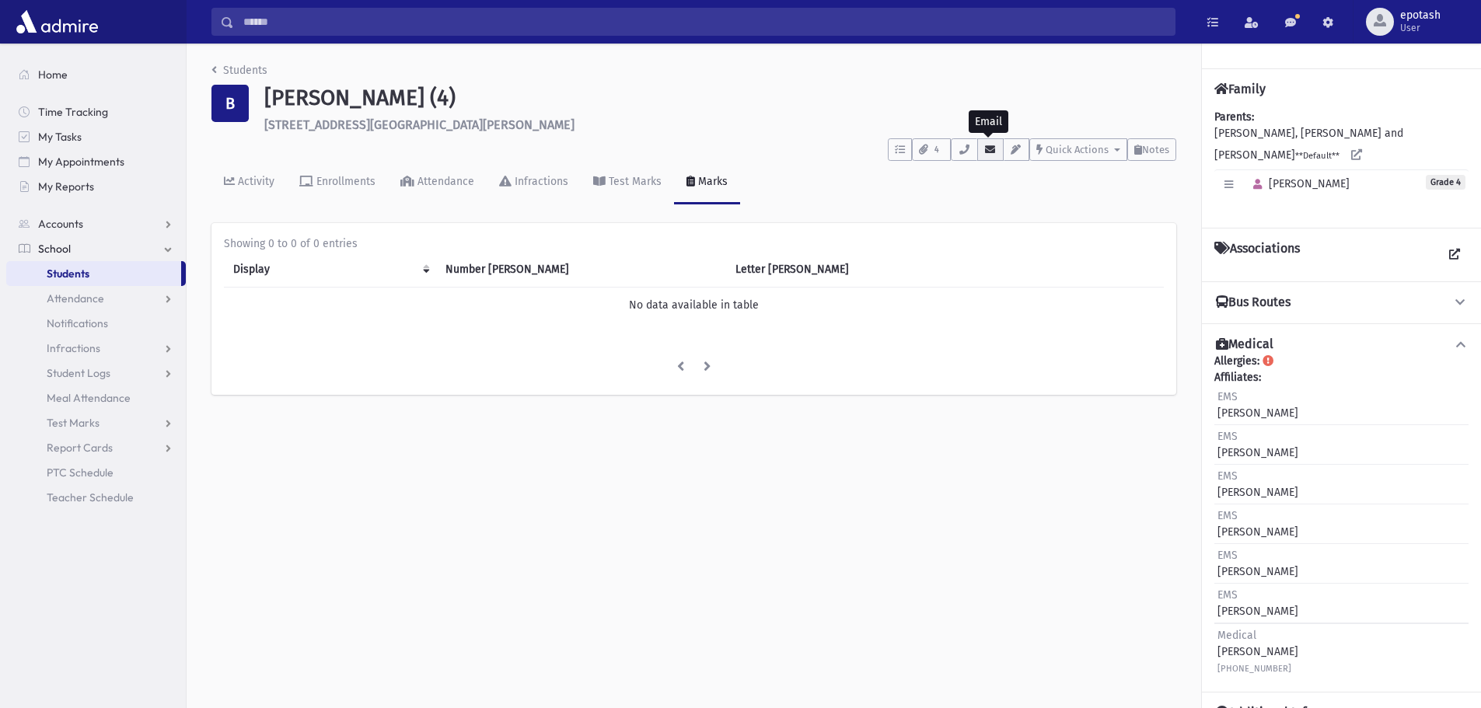
click at [990, 151] on icon "button" at bounding box center [990, 150] width 12 height 10
